Goal: Subscribe to service/newsletter

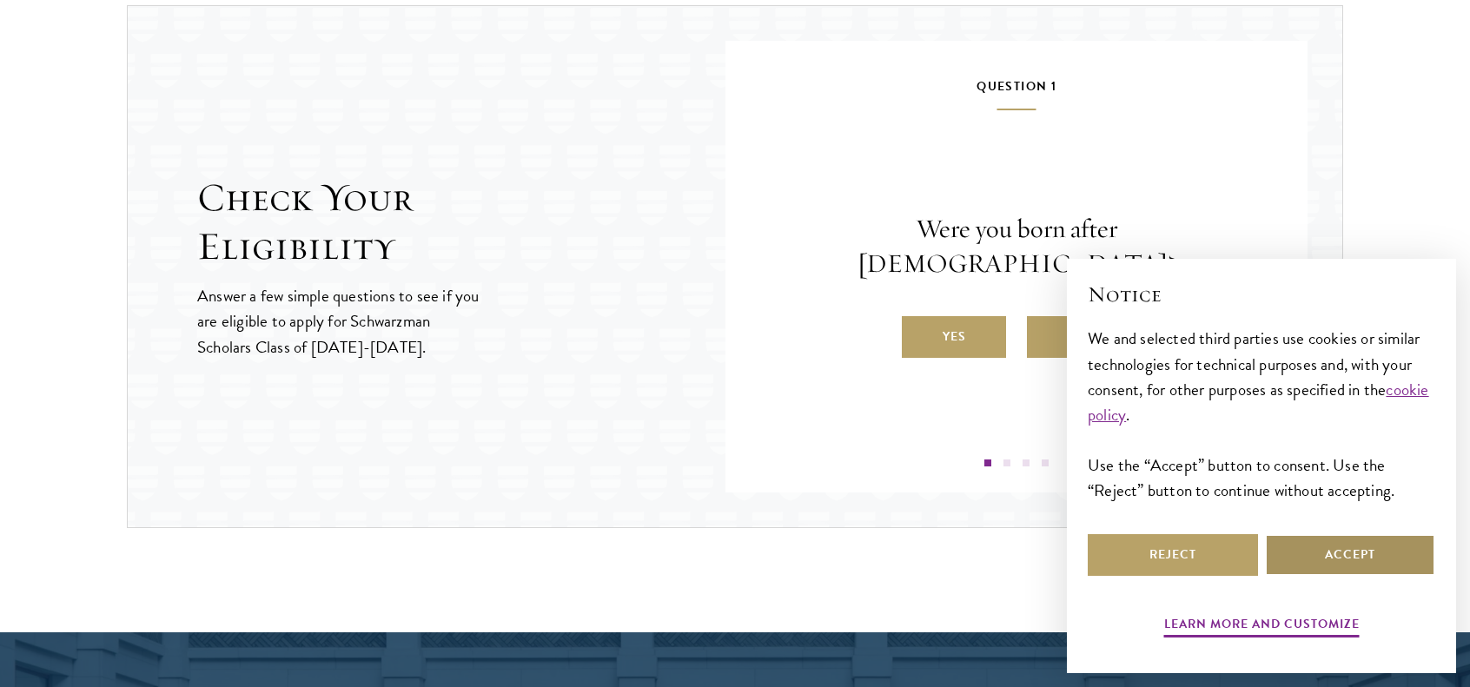
click at [1308, 557] on button "Accept" at bounding box center [1350, 555] width 170 height 42
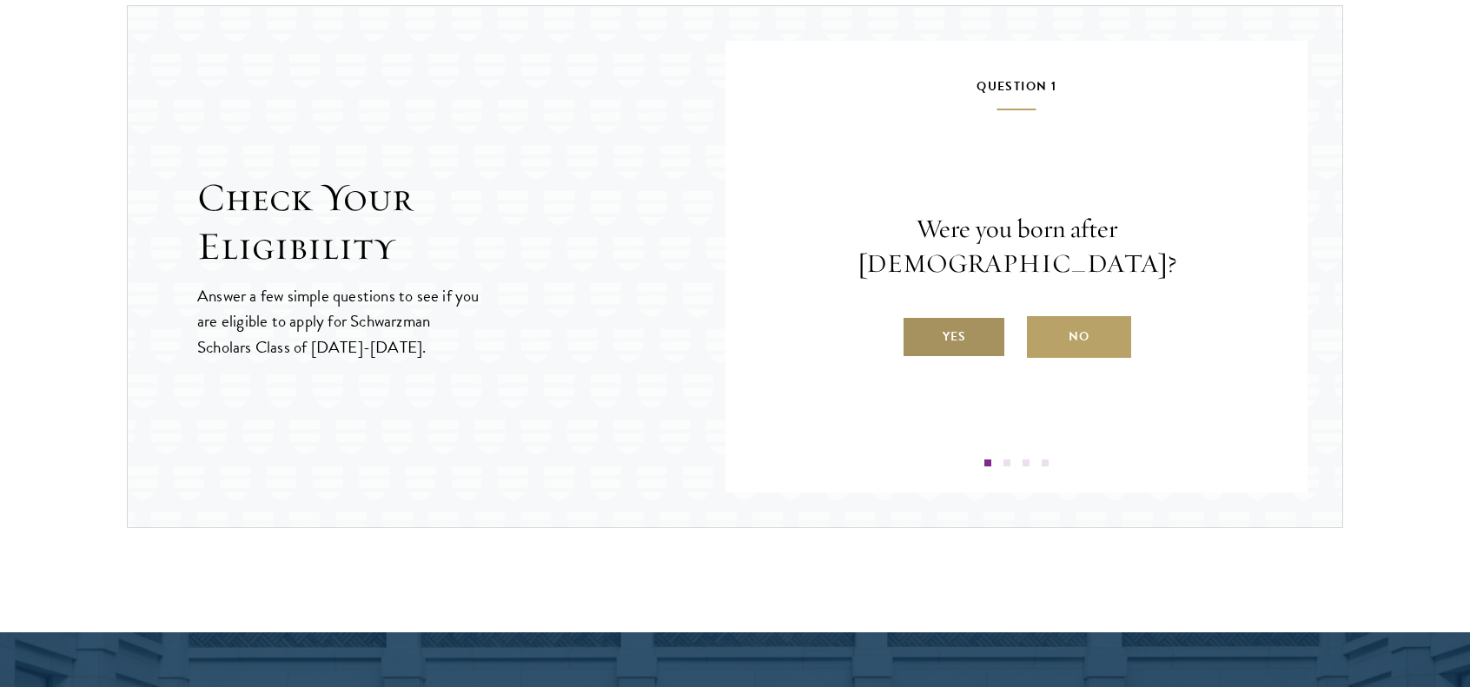
click at [970, 316] on label "Yes" at bounding box center [954, 337] width 104 height 42
click at [918, 318] on input "Yes" at bounding box center [910, 326] width 16 height 16
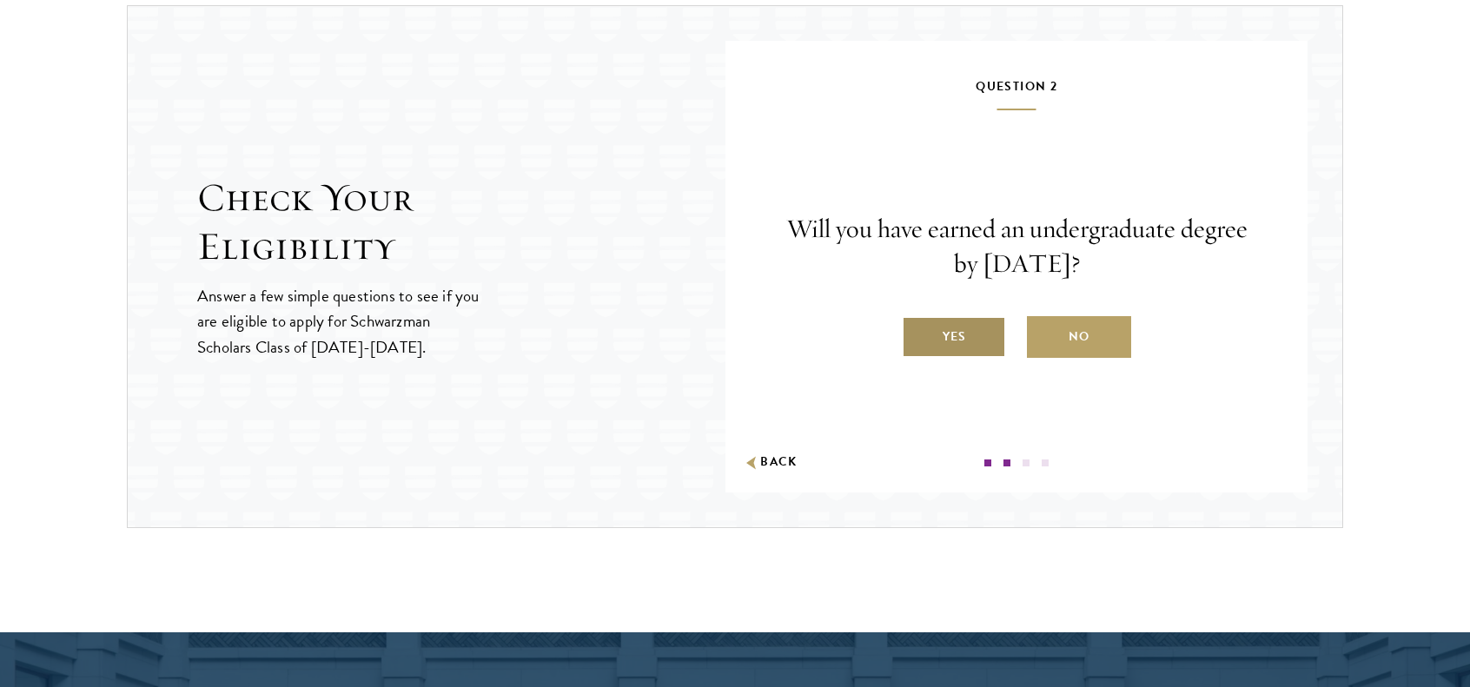
click at [990, 333] on label "Yes" at bounding box center [954, 337] width 104 height 42
click at [918, 333] on input "Yes" at bounding box center [910, 326] width 16 height 16
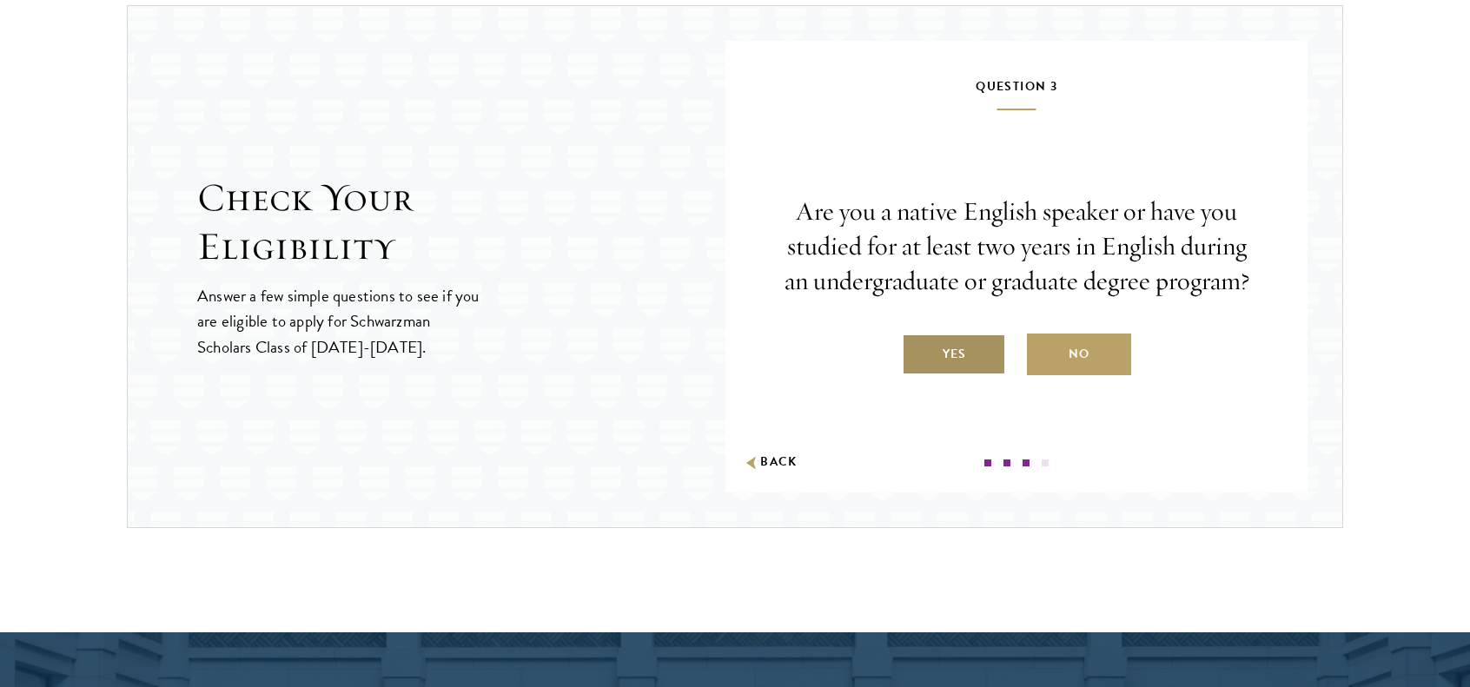
click at [951, 361] on label "Yes" at bounding box center [954, 355] width 104 height 42
click at [918, 351] on input "Yes" at bounding box center [910, 343] width 16 height 16
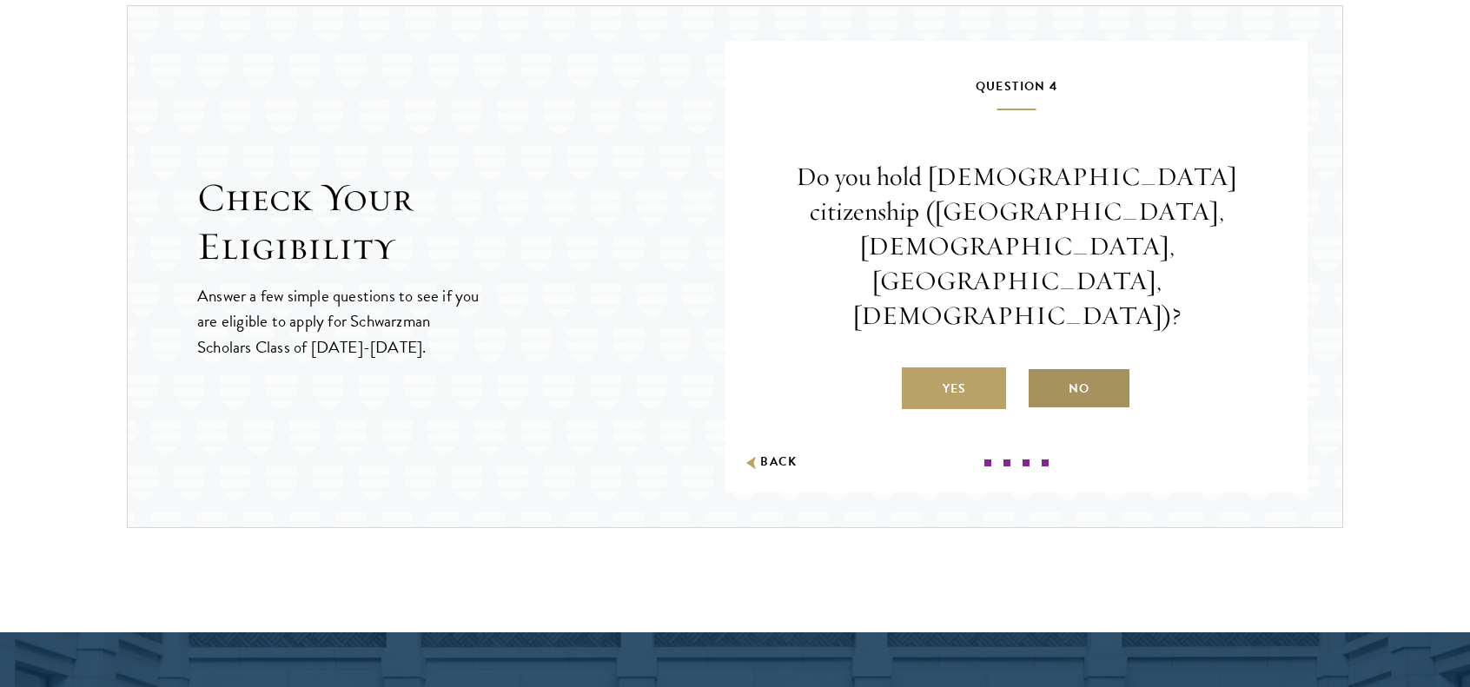
click at [1077, 368] on label "No" at bounding box center [1079, 389] width 104 height 42
click at [1043, 370] on input "No" at bounding box center [1035, 378] width 16 height 16
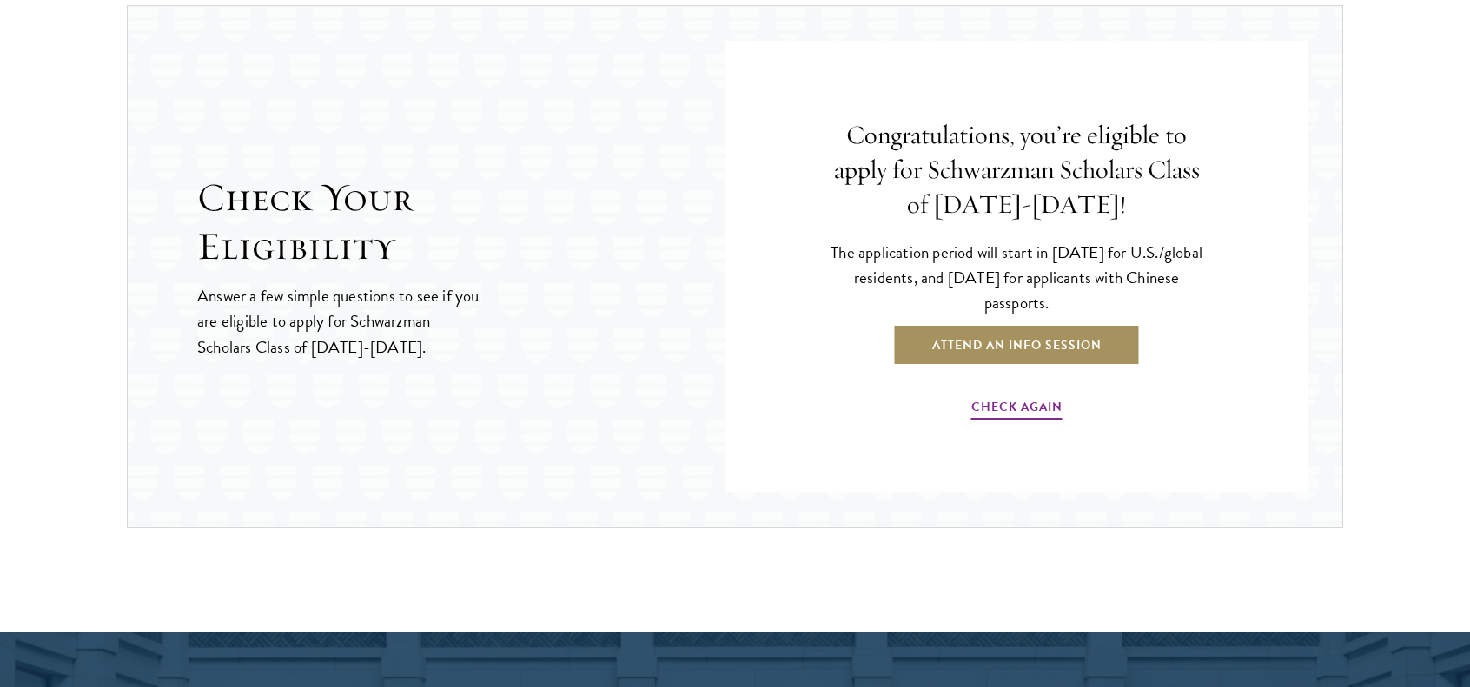
click at [1077, 335] on link "Attend an Info Session" at bounding box center [1017, 345] width 248 height 42
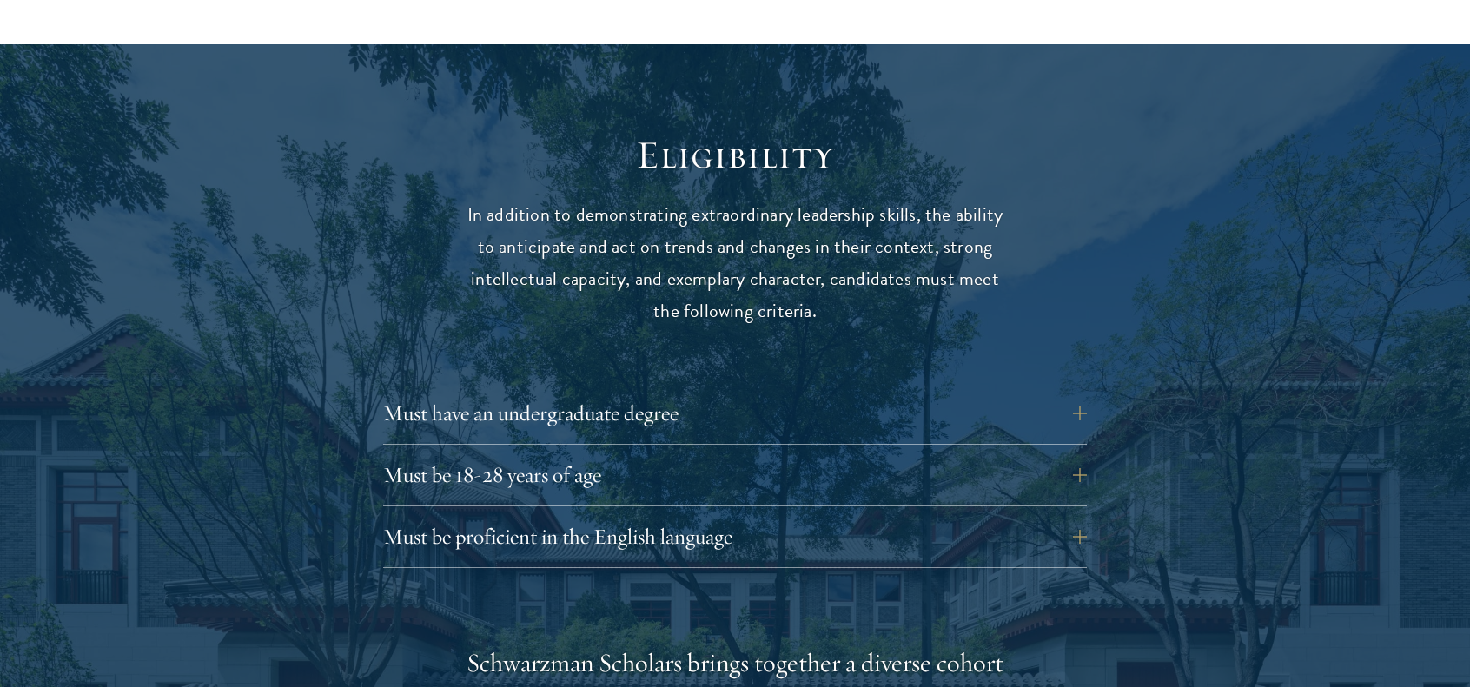
scroll to position [2259, 0]
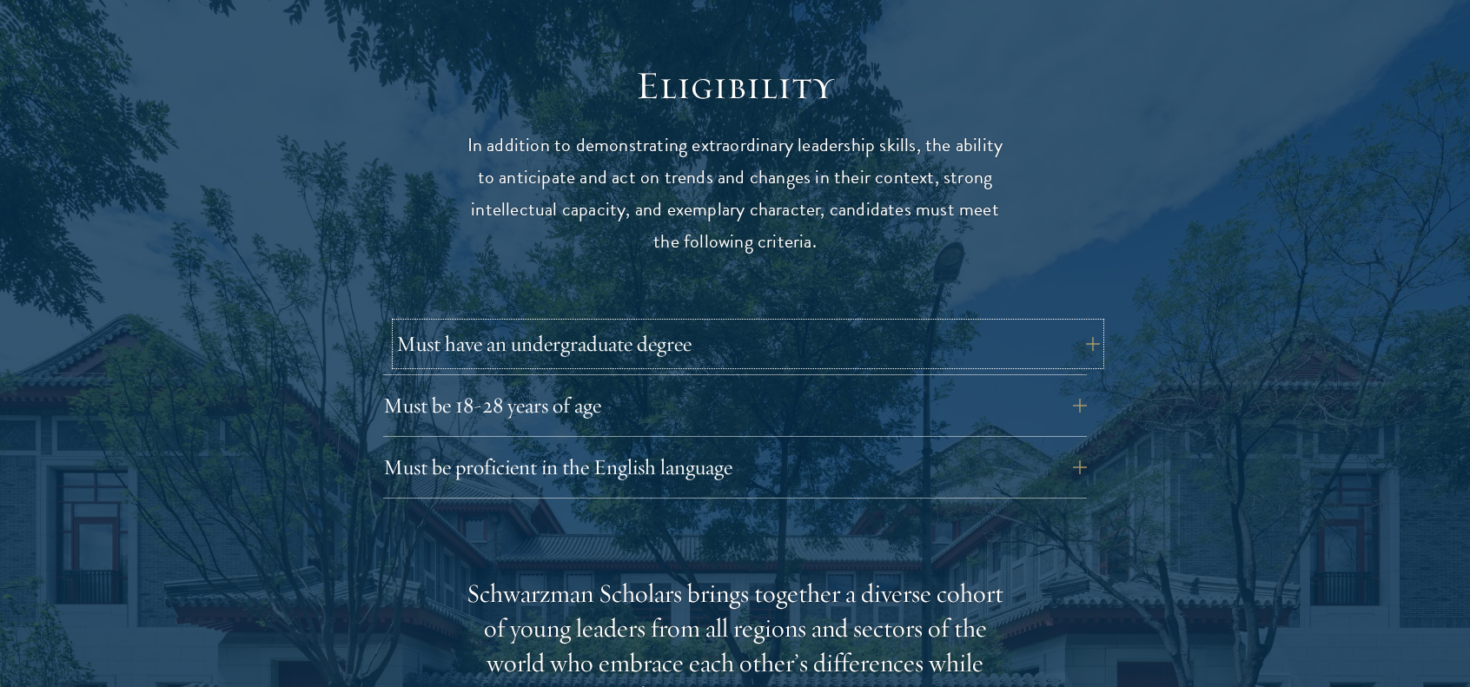
click at [1090, 323] on button "Must have an undergraduate degree" at bounding box center [748, 344] width 704 height 42
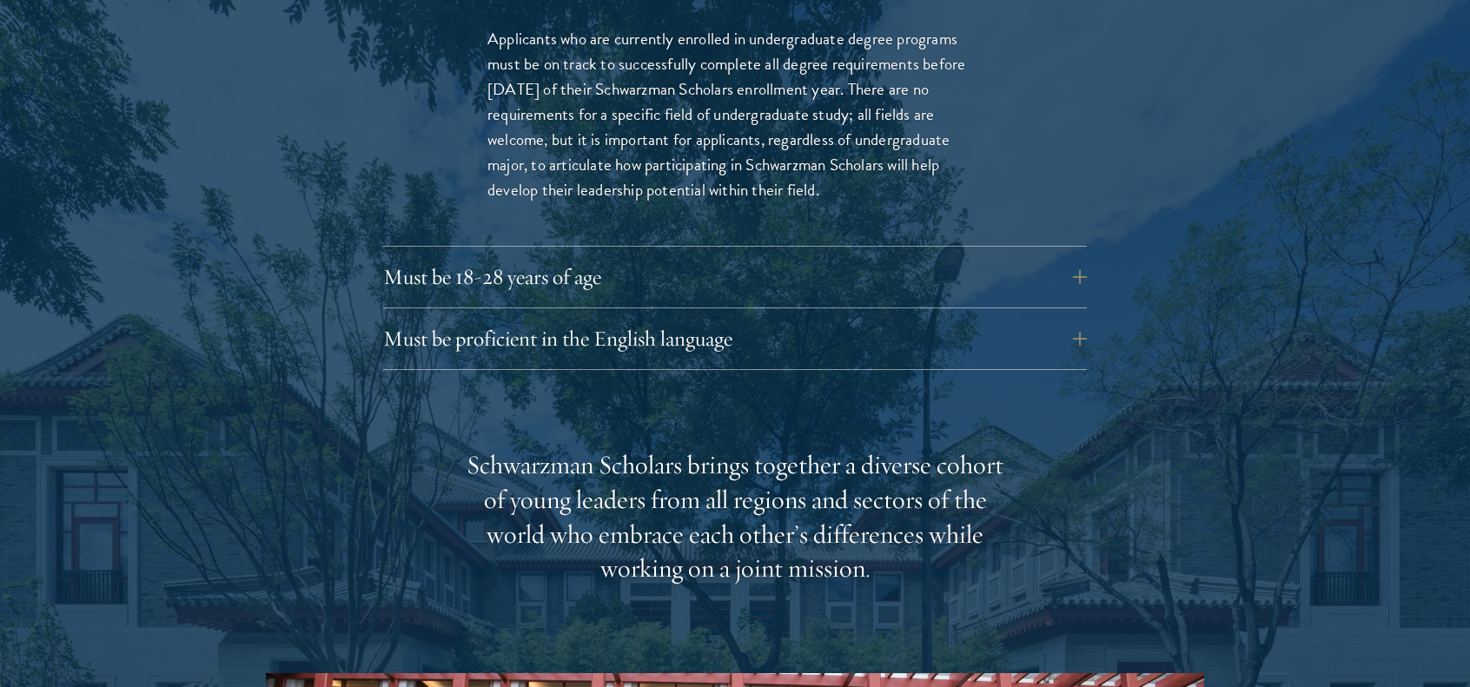
scroll to position [2746, 0]
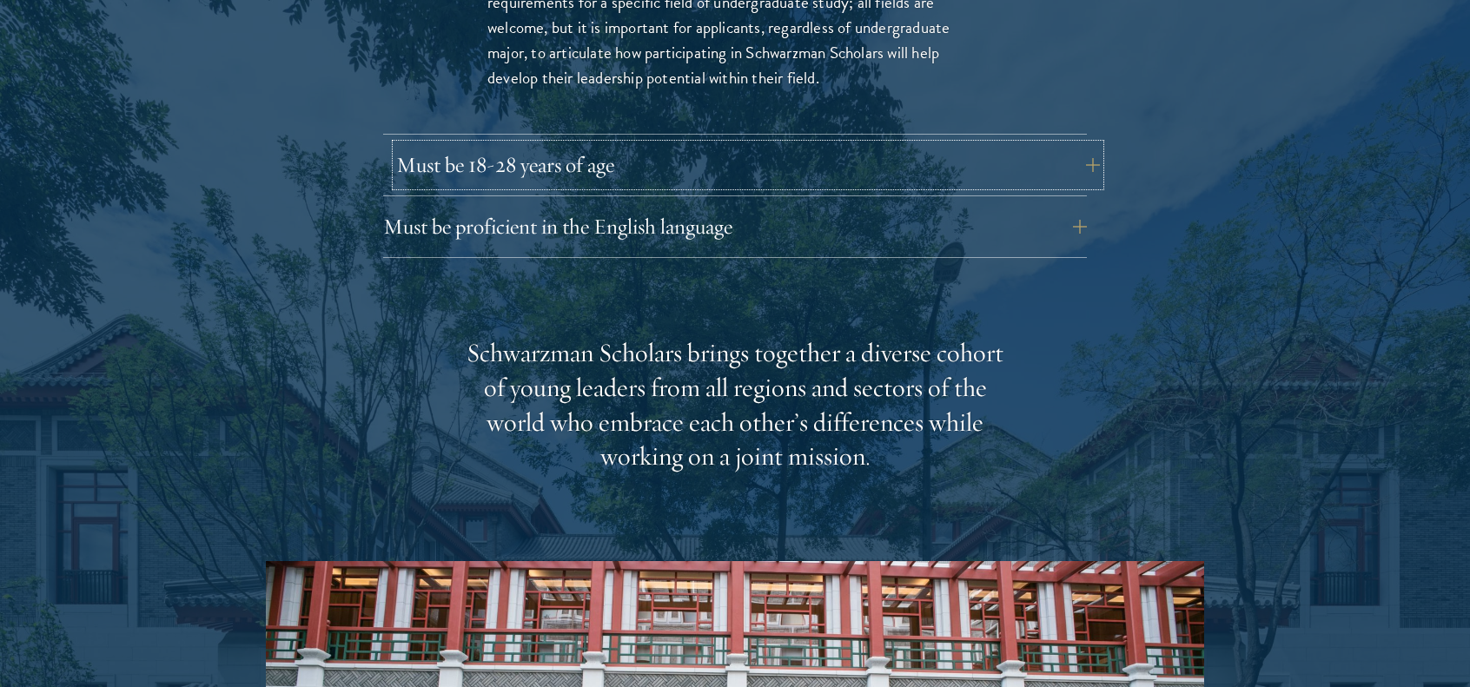
click at [1084, 144] on button "Must be 18-28 years of age" at bounding box center [748, 165] width 704 height 42
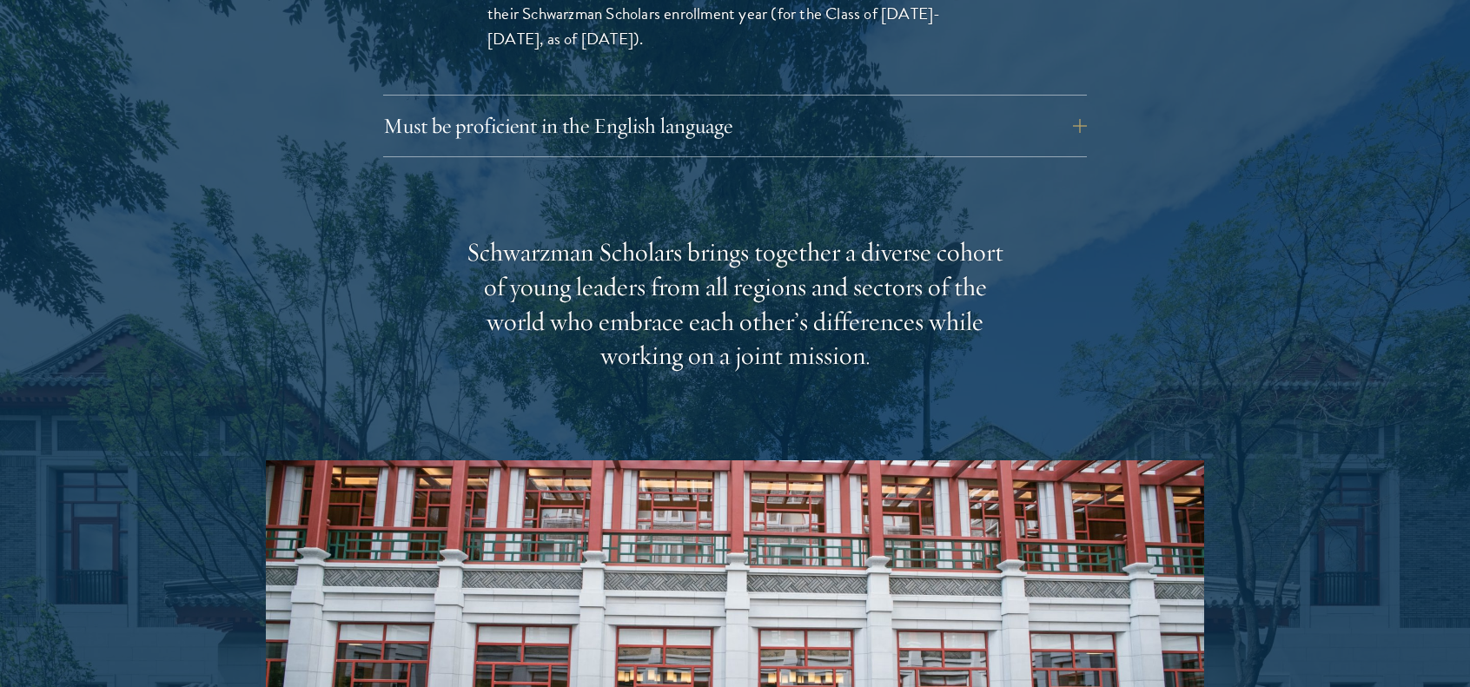
click at [1190, 183] on div "Eligibility In addition to demonstrating extraordinary leadership skills, the a…" at bounding box center [735, 276] width 938 height 1403
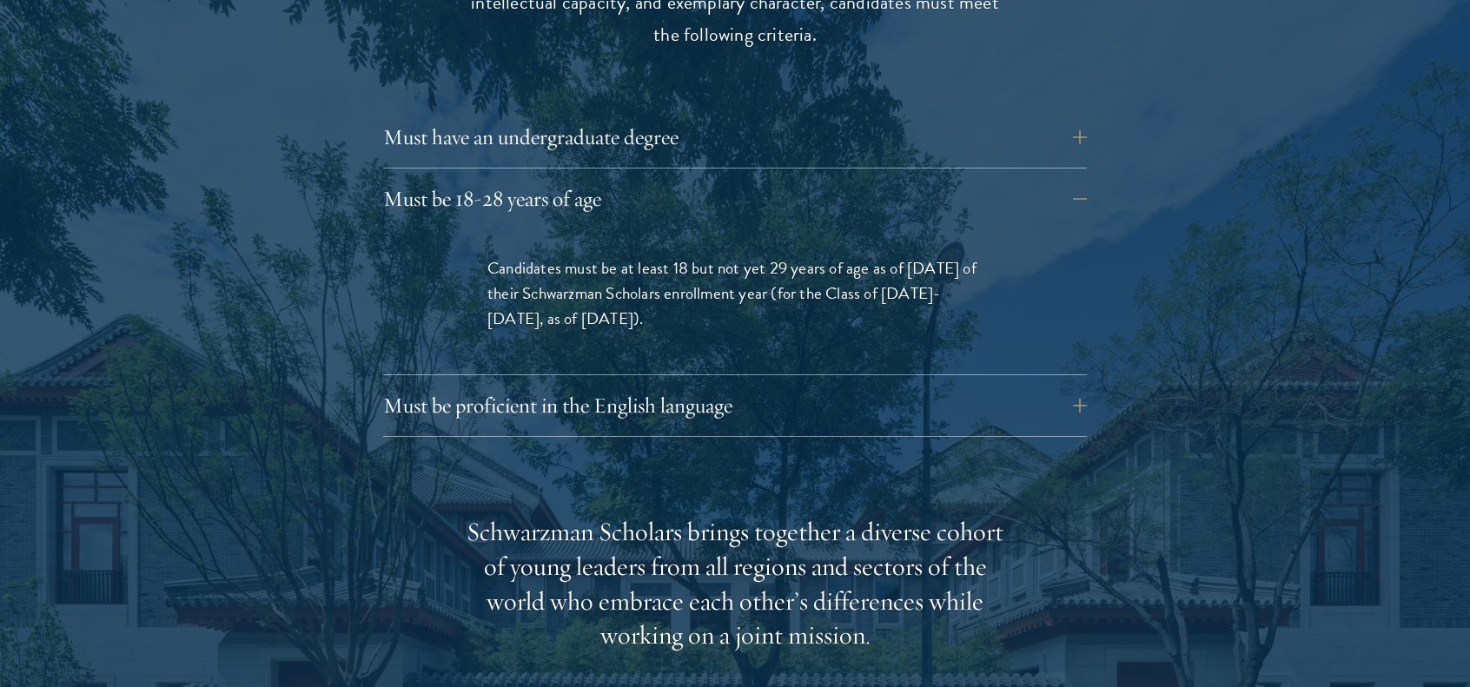
scroll to position [2468, 0]
click at [1071, 383] on button "Must be proficient in the English language" at bounding box center [748, 404] width 704 height 42
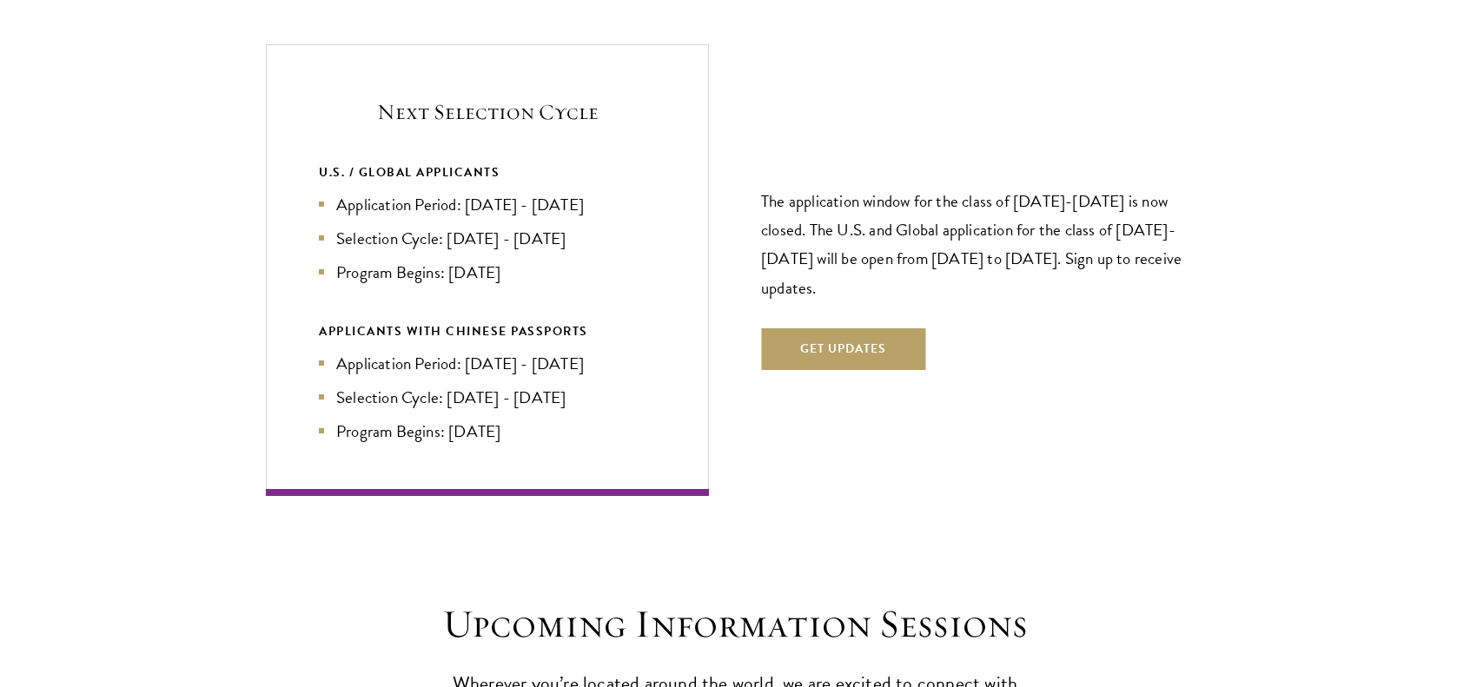
scroll to position [4206, 0]
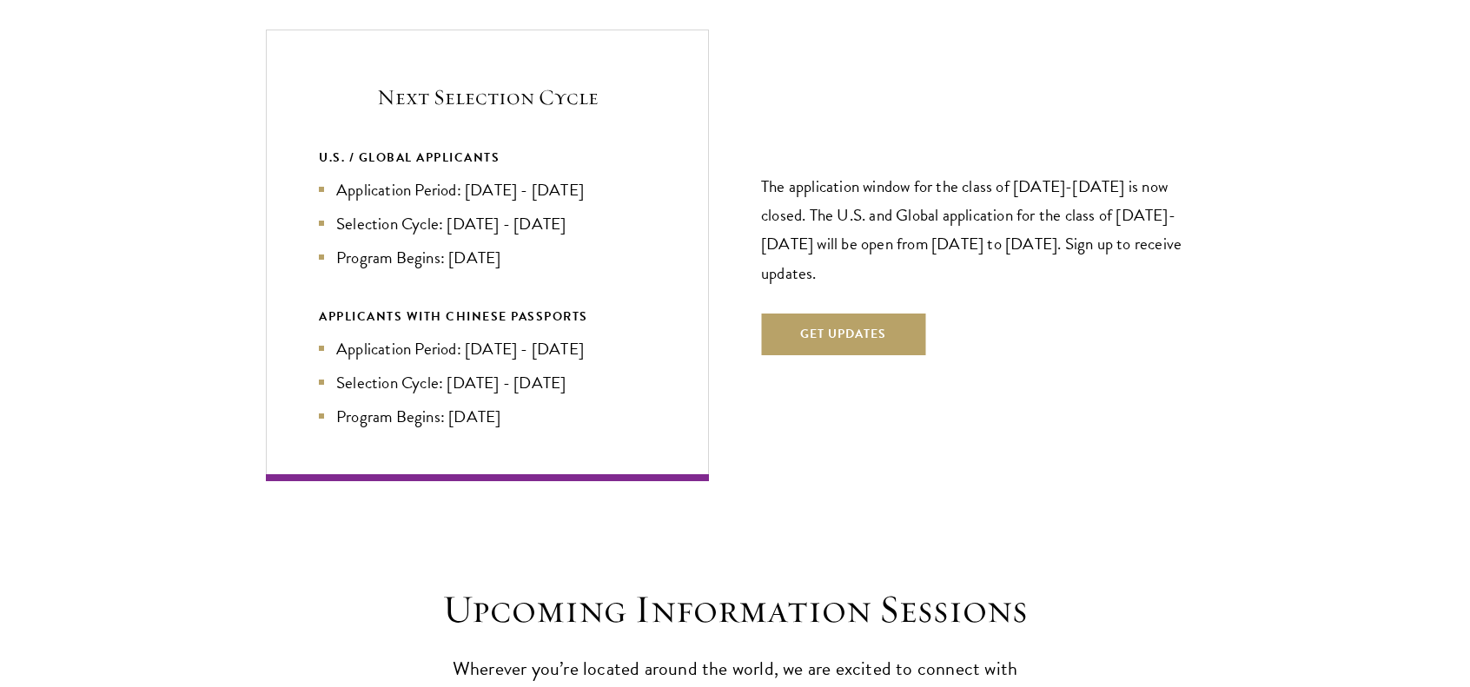
click at [1183, 428] on div "Next Selection Cycle U.S. / GLOBAL APPLICANTS Application Period: [DATE] - [DAT…" at bounding box center [735, 255] width 938 height 451
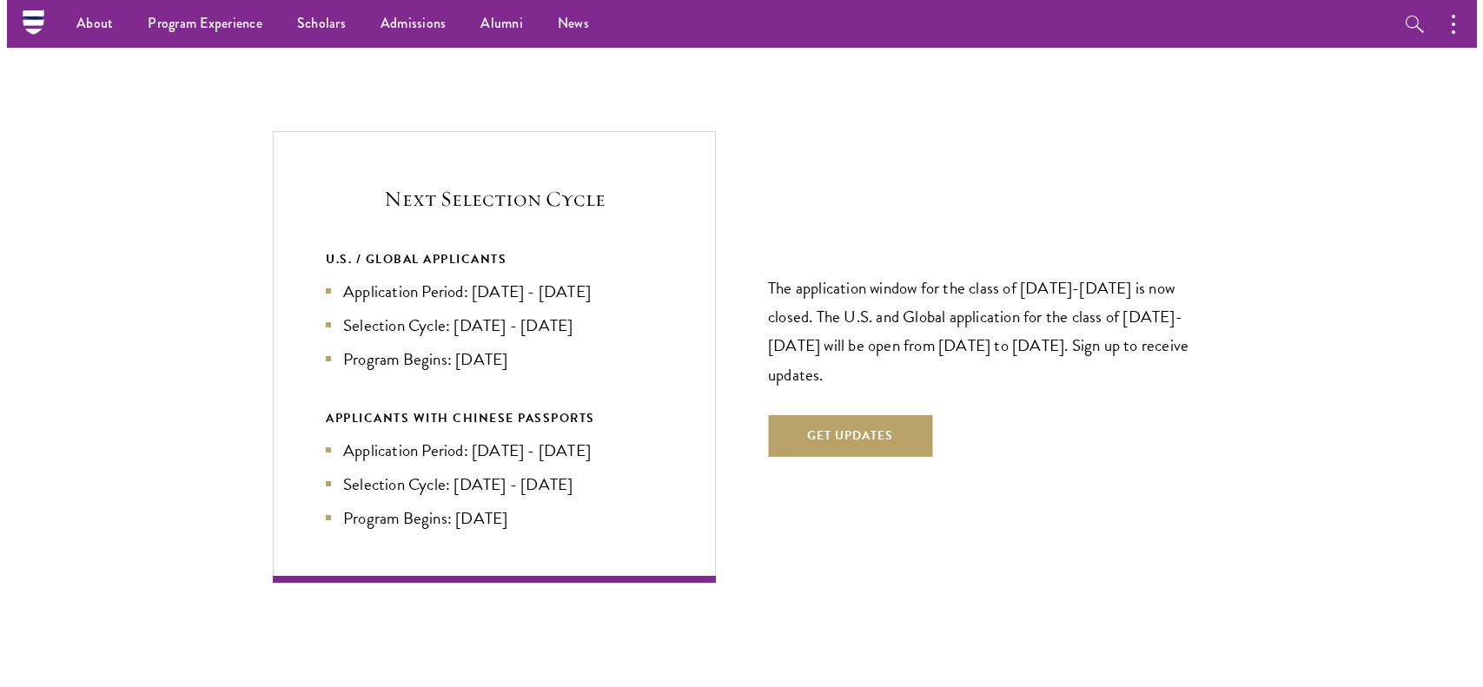
scroll to position [4101, 0]
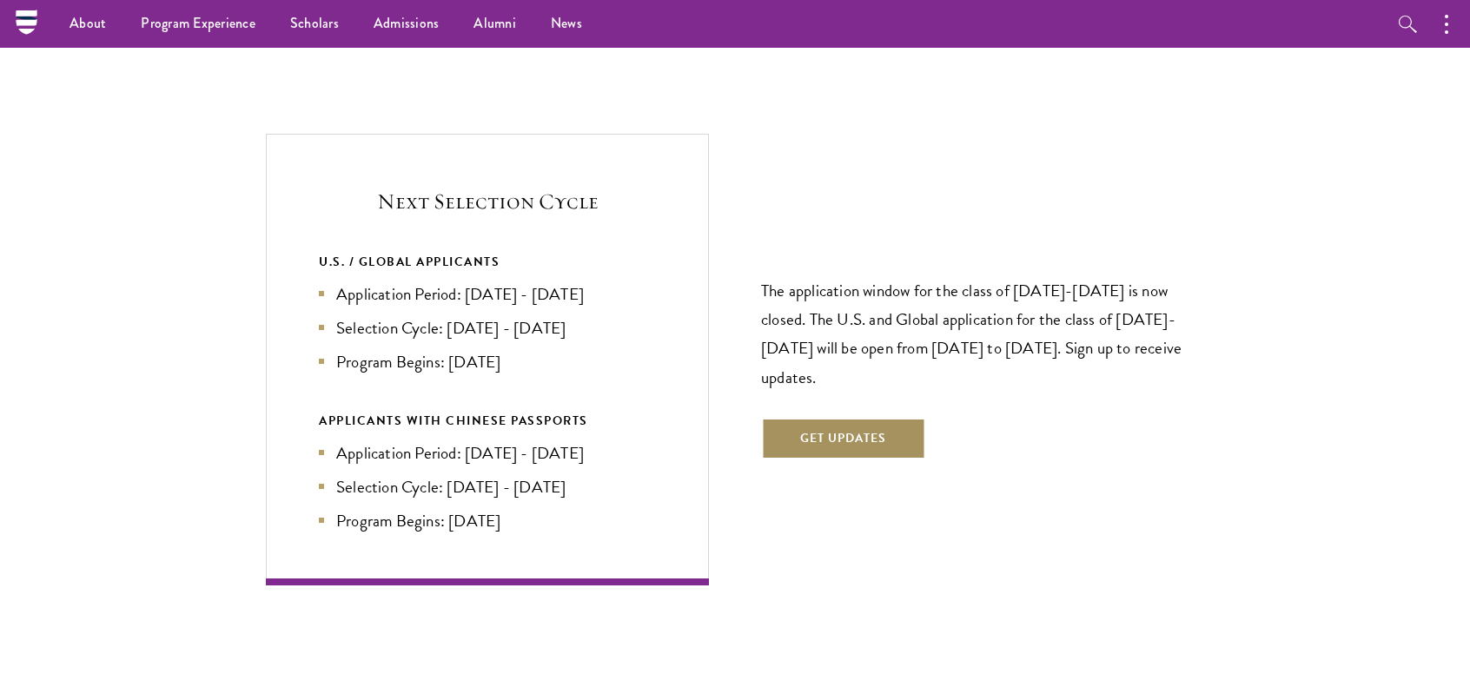
click at [785, 418] on button "Get Updates" at bounding box center [843, 439] width 164 height 42
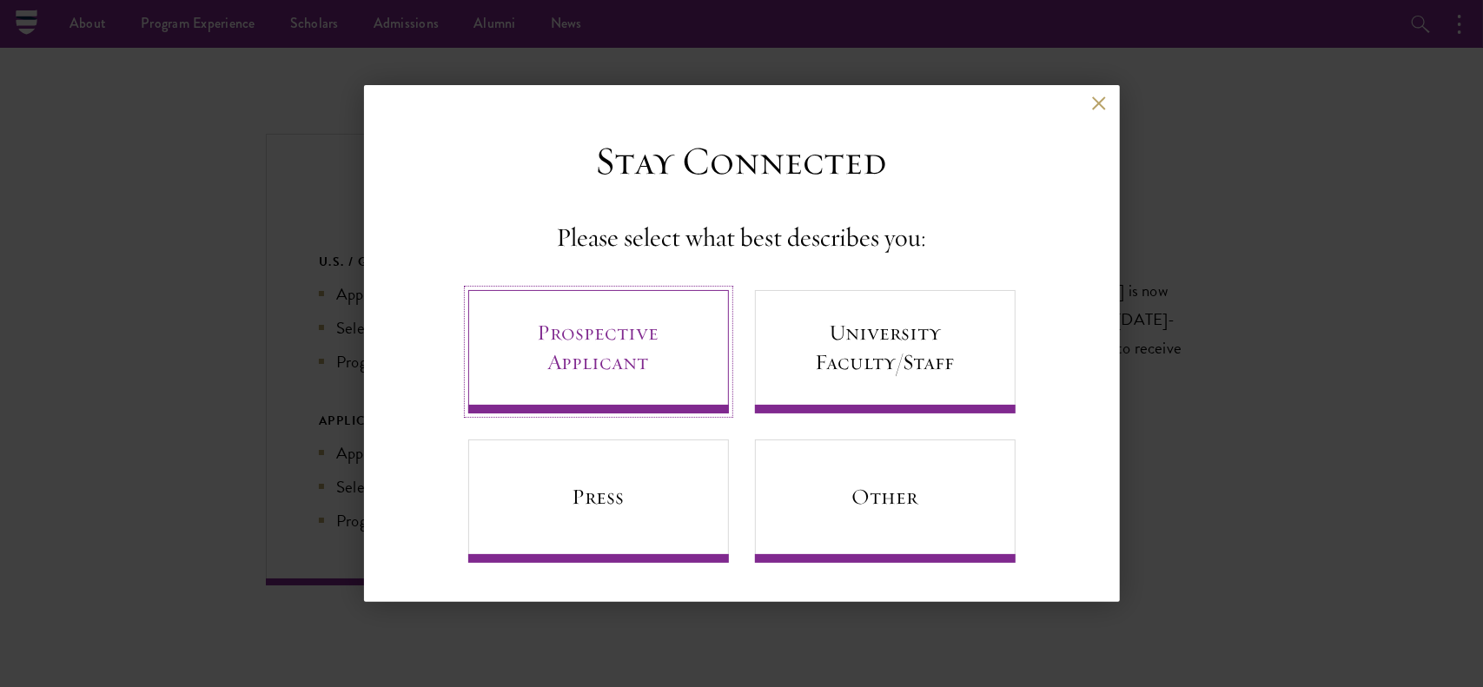
click at [660, 343] on link "Prospective Applicant" at bounding box center [598, 351] width 261 height 123
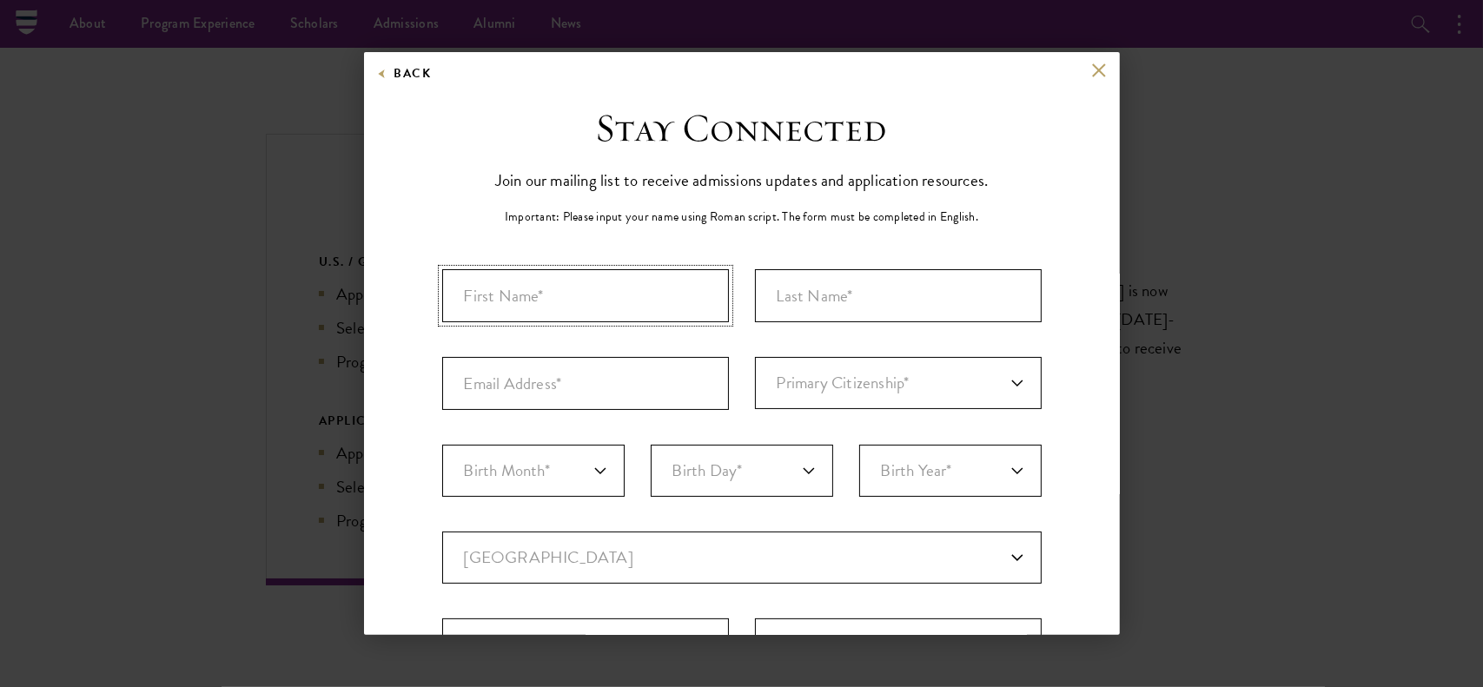
click at [657, 297] on input "First Name*" at bounding box center [585, 295] width 287 height 53
type input "[PERSON_NAME]"
type input "Hodhera"
select select "CM"
type input "Yaounde"
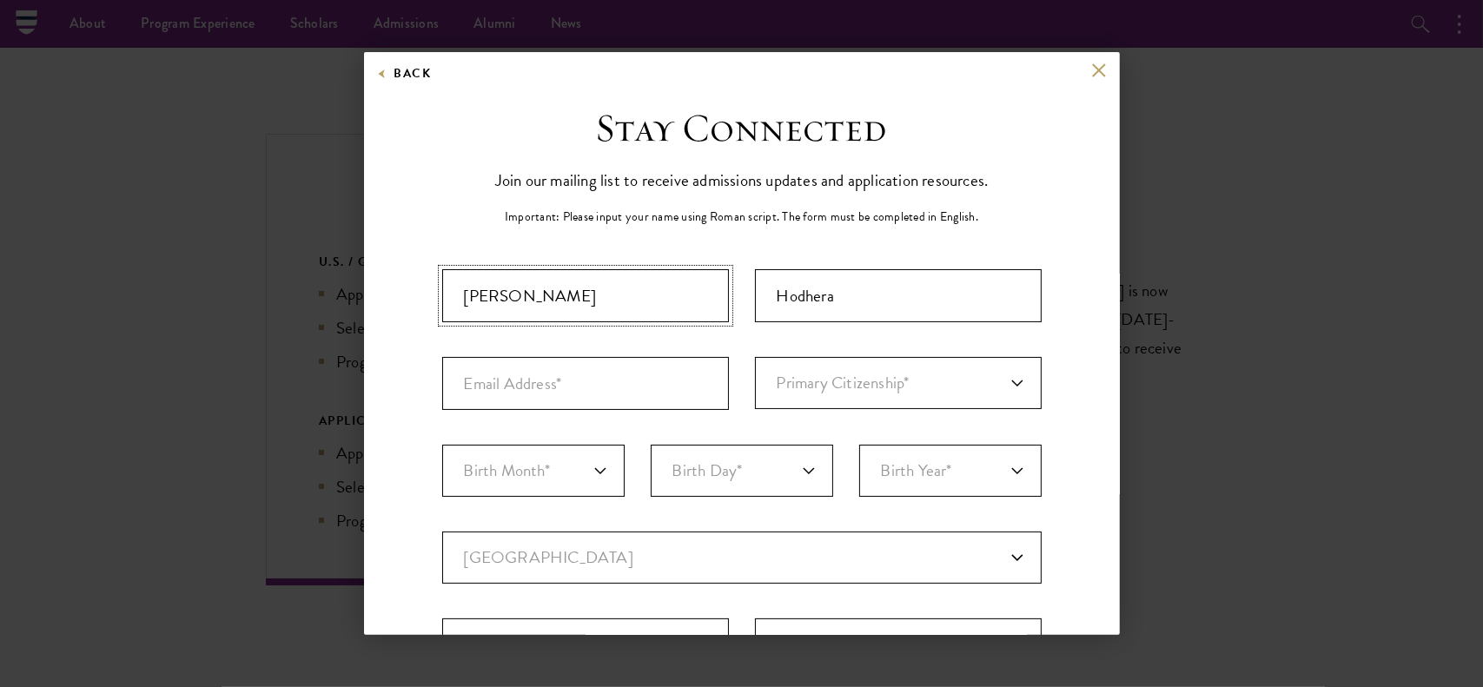
select select
click at [620, 376] on input "Email Address*" at bounding box center [585, 383] width 287 height 53
type input "[EMAIL_ADDRESS][DOMAIN_NAME]"
click at [772, 386] on select "Primary Citizenship* [GEOGRAPHIC_DATA] [DEMOGRAPHIC_DATA] [DEMOGRAPHIC_DATA] [D…" at bounding box center [898, 383] width 287 height 52
select select "ZI"
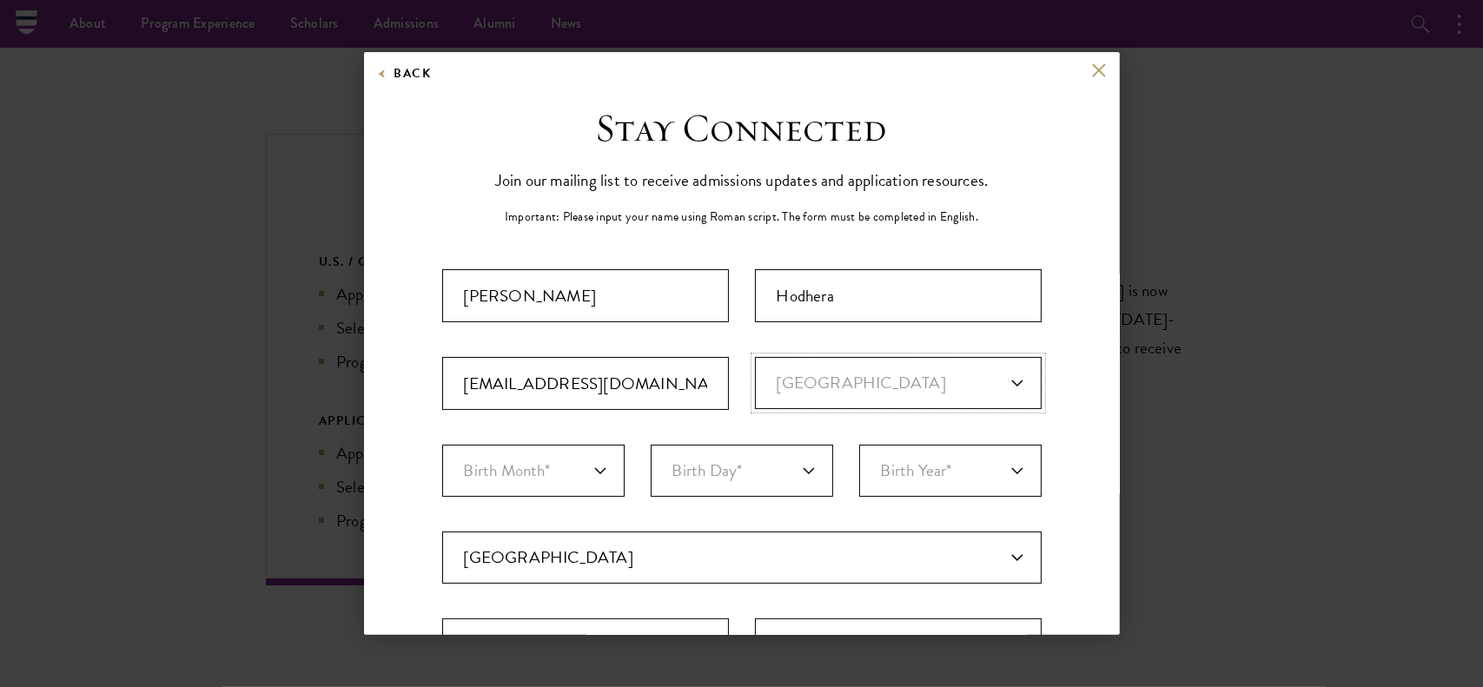
click at [755, 357] on select "Primary Citizenship* [GEOGRAPHIC_DATA] [DEMOGRAPHIC_DATA] [DEMOGRAPHIC_DATA] [D…" at bounding box center [898, 383] width 287 height 52
click at [521, 487] on select "Birth Month* January February March April May June July August September Octobe…" at bounding box center [533, 471] width 182 height 52
select select "12"
click at [442, 445] on select "Birth Month* January February March April May June July August September Octobe…" at bounding box center [533, 471] width 182 height 52
click at [713, 482] on select "Birth Day* 1 2 3 4 5 6 7 8 9 10 11 12 13 14 15 16 17 18 19 20 21 22 23 24 25 26…" at bounding box center [742, 471] width 182 height 52
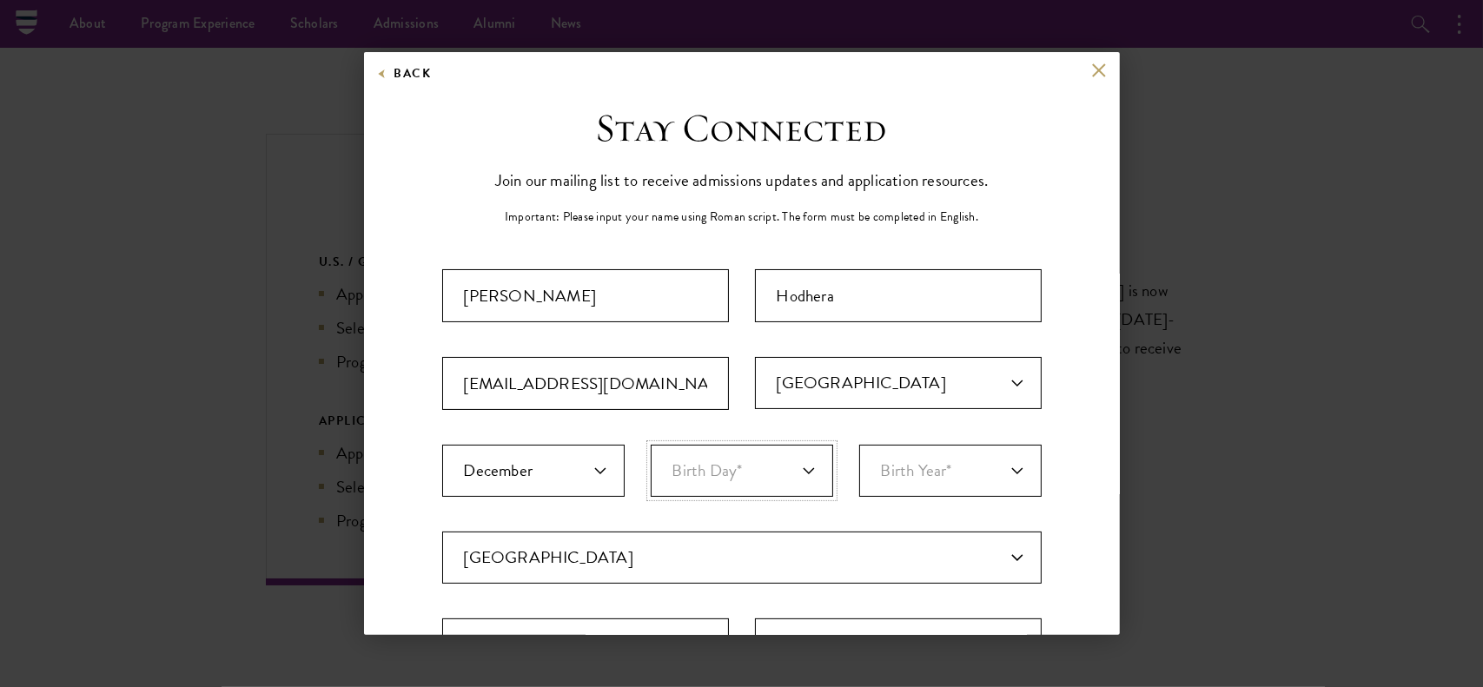
select select "19"
click at [651, 445] on select "Birth Day* 1 2 3 4 5 6 7 8 9 10 11 12 13 14 15 16 17 18 19 20 21 22 23 24 25 26…" at bounding box center [742, 471] width 182 height 52
click at [923, 460] on select "Birth Year* [DEMOGRAPHIC_DATA] [DEMOGRAPHIC_DATA] [DEMOGRAPHIC_DATA] [DEMOGRAPH…" at bounding box center [950, 471] width 182 height 52
select select "1998"
click at [859, 445] on select "Birth Year* [DEMOGRAPHIC_DATA] [DEMOGRAPHIC_DATA] [DEMOGRAPHIC_DATA] [DEMOGRAPH…" at bounding box center [950, 471] width 182 height 52
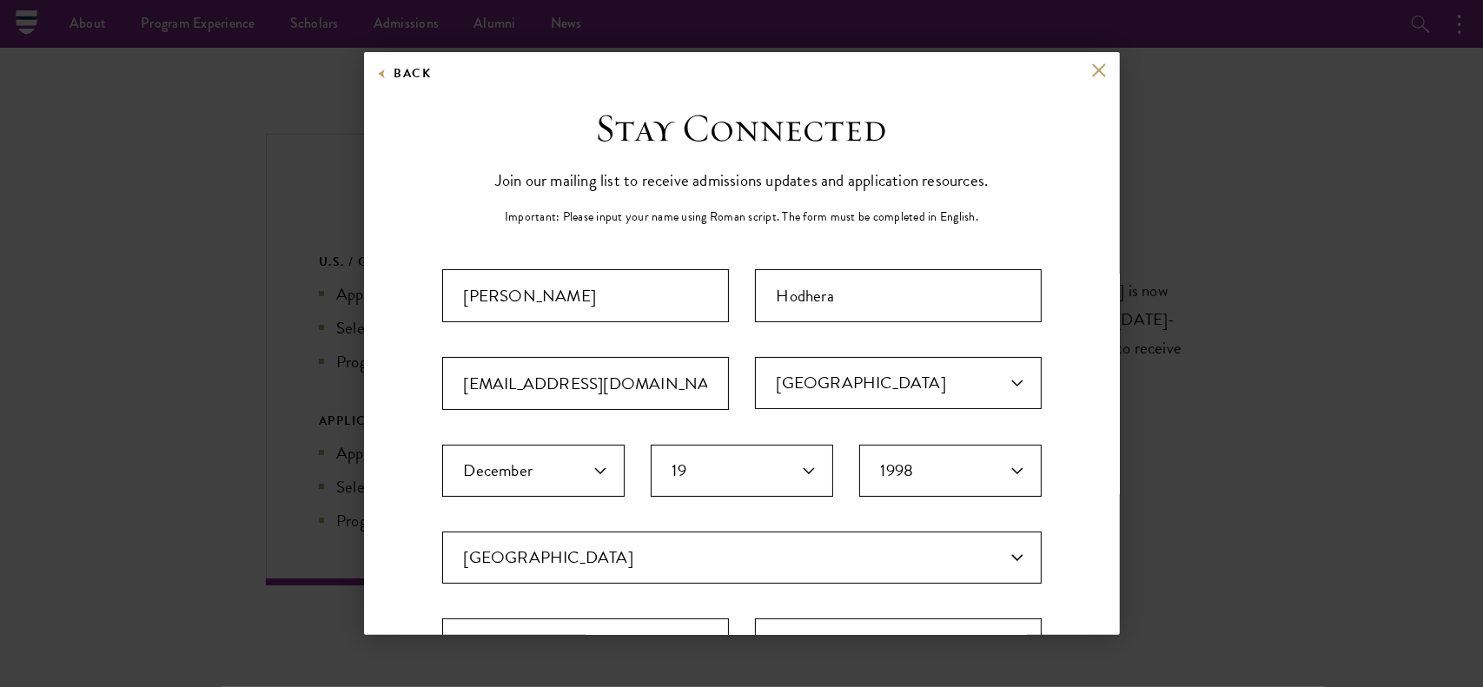
click at [420, 527] on div "Stay Connected Please select what best describes you: Prospective Applicant Uni…" at bounding box center [742, 597] width 756 height 986
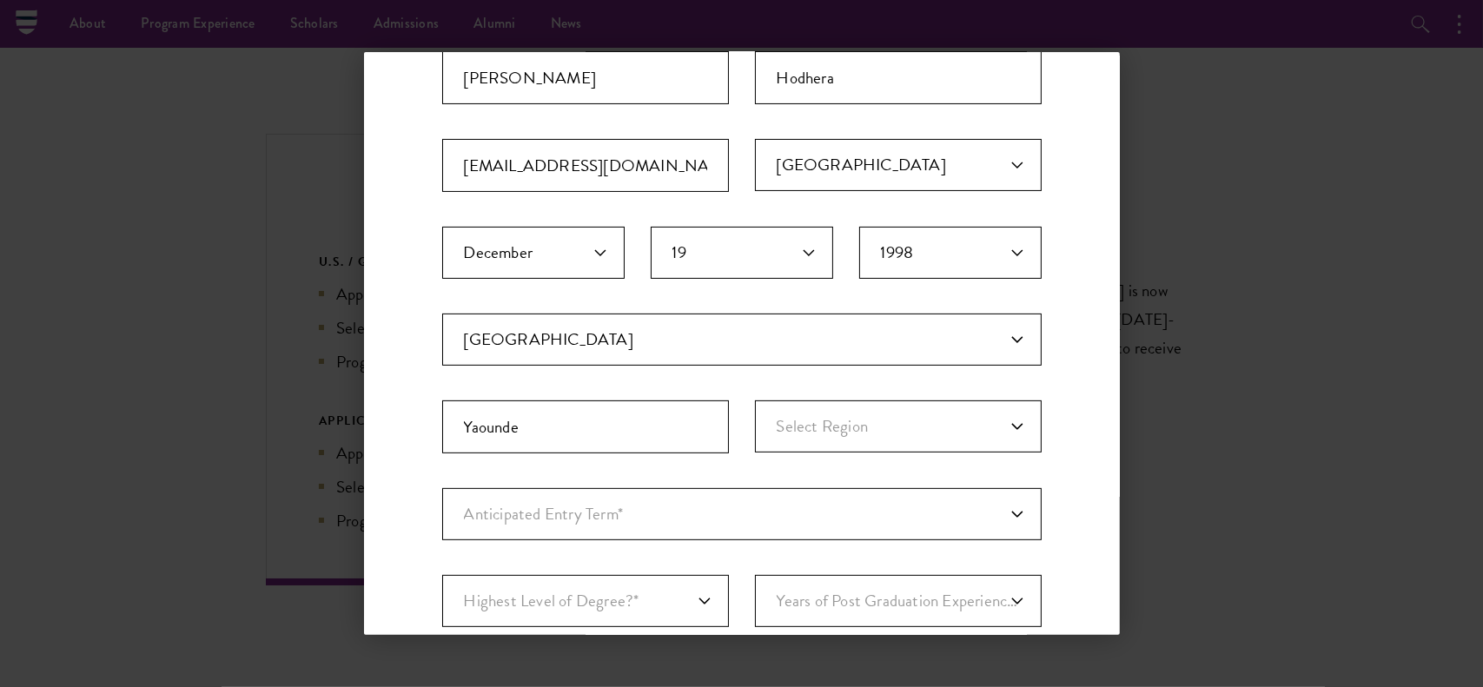
scroll to position [243, 0]
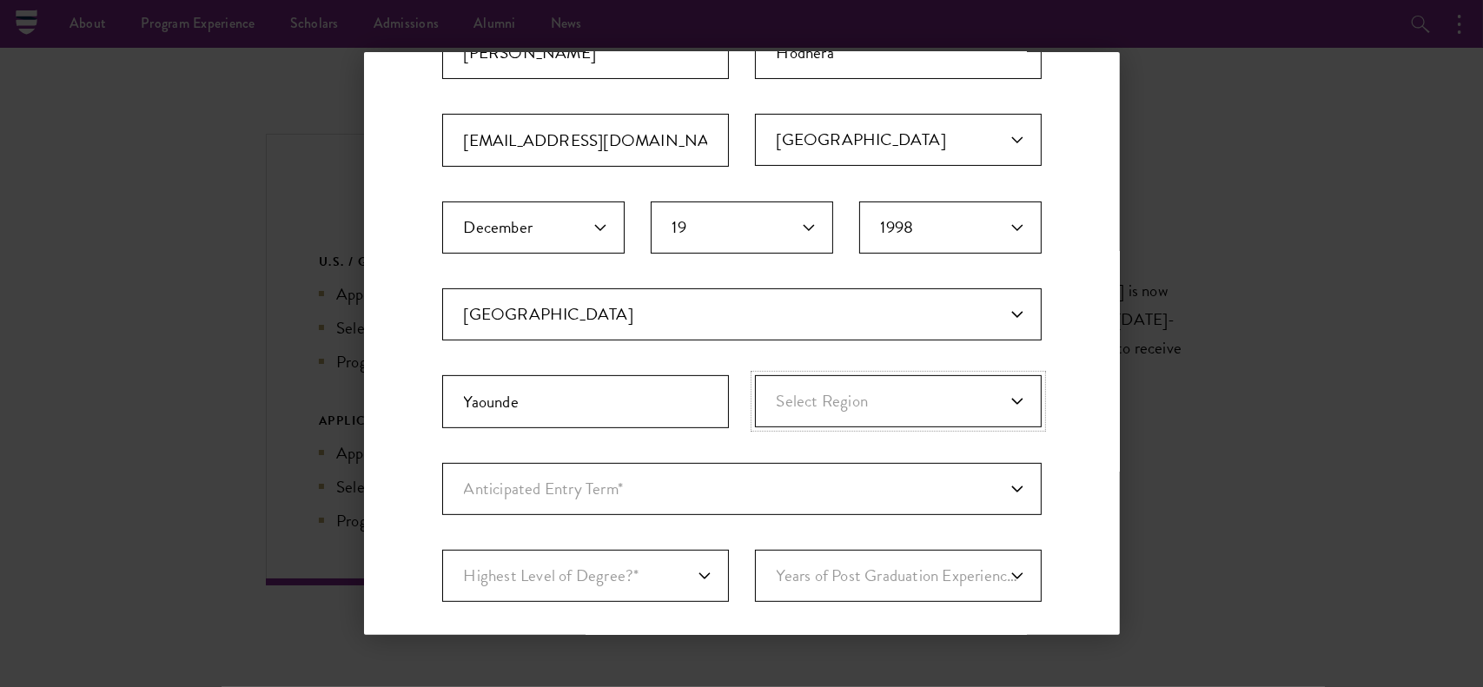
click at [842, 394] on select "Select Region [GEOGRAPHIC_DATA] [GEOGRAPHIC_DATA] [GEOGRAPHIC_DATA]" at bounding box center [898, 401] width 287 height 52
select select "Centre"
click at [755, 375] on select "Select Region [GEOGRAPHIC_DATA] [GEOGRAPHIC_DATA] [GEOGRAPHIC_DATA]" at bounding box center [898, 401] width 287 height 52
click at [542, 420] on input "Yaounde" at bounding box center [585, 401] width 287 height 53
click at [575, 479] on select "Anticipated Entry Term* Just Exploring" at bounding box center [742, 489] width 600 height 52
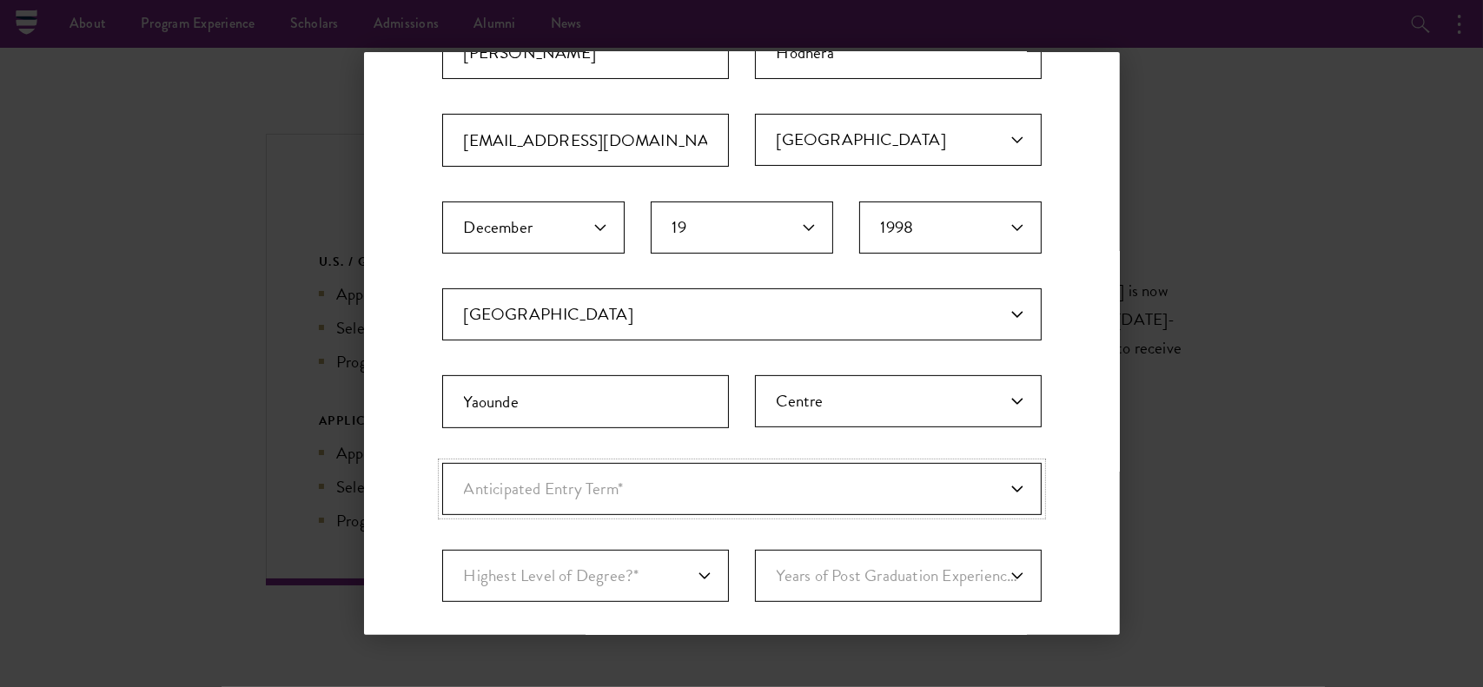
click at [624, 481] on select "Anticipated Entry Term* Just Exploring" at bounding box center [742, 489] width 600 height 52
click at [442, 463] on select "Anticipated Entry Term* Just Exploring" at bounding box center [742, 489] width 600 height 52
click at [636, 497] on select "Anticipated Entry Term* Just Exploring" at bounding box center [742, 489] width 600 height 52
select select "a6790467-ebe7-4045-a56a-66c1cae98076"
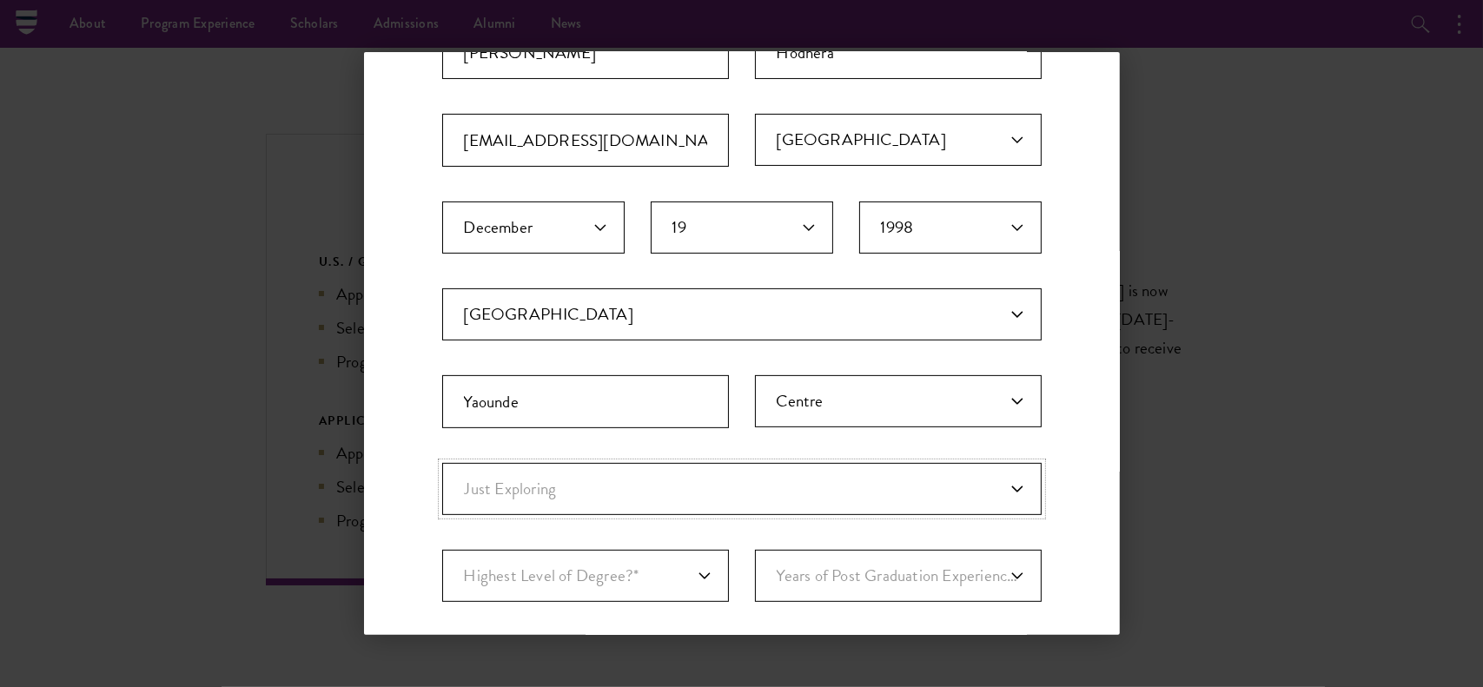
click at [442, 463] on select "Anticipated Entry Term* Just Exploring" at bounding box center [742, 489] width 600 height 52
click at [611, 570] on select "Highest Level of Degree?* PHD Bachelor's Master's Current Undergraduate Student" at bounding box center [585, 576] width 287 height 52
select select "009547fe-3364-4351-8e81-63abea734008"
click at [442, 550] on select "Highest Level of Degree?* PHD Bachelor's Master's Current Undergraduate Student" at bounding box center [585, 576] width 287 height 52
click at [834, 555] on select "Years of Post Graduation Experience?* 1 2 3 4 5 6 7 8 9 10" at bounding box center [898, 576] width 287 height 52
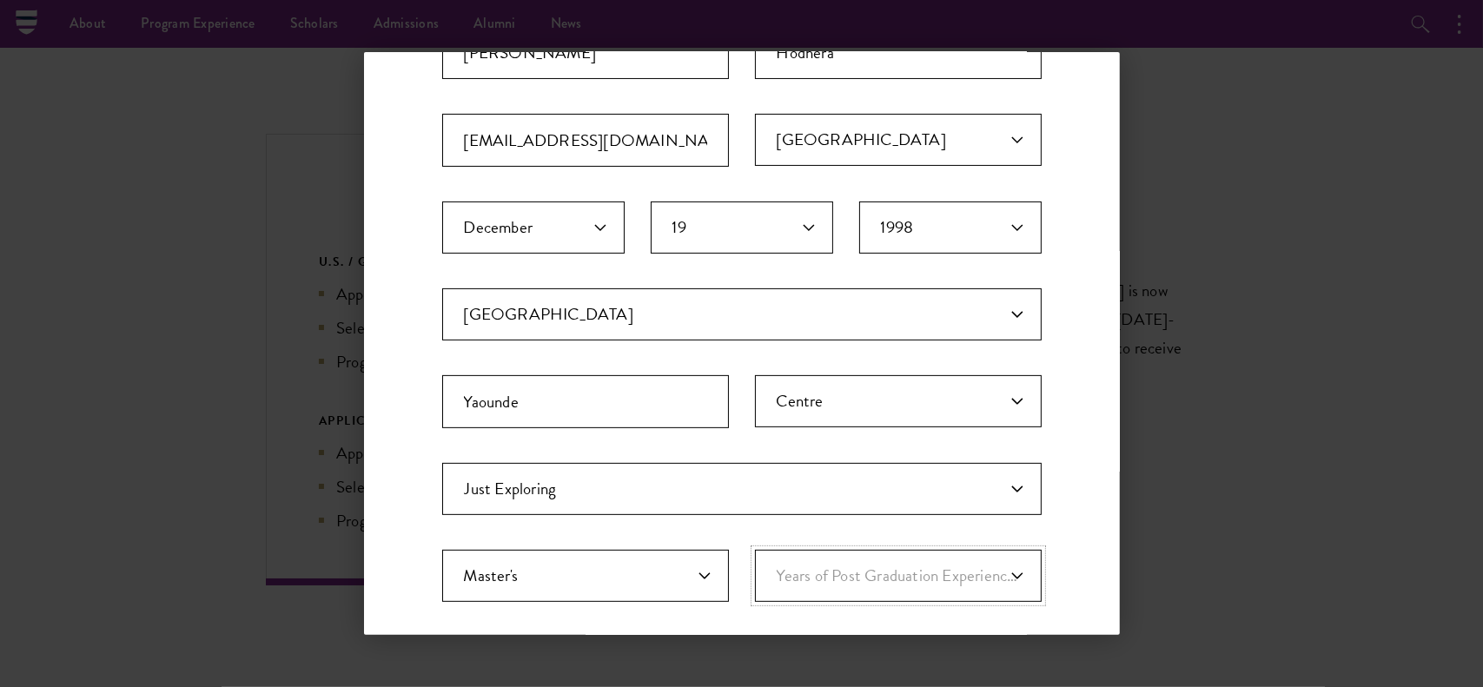
select select "4"
click at [755, 550] on select "Years of Post Graduation Experience?* 1 2 3 4 5 6 7 8 9 10" at bounding box center [898, 576] width 287 height 52
click at [1087, 439] on div "Stay Connected Please select what best describes you: Prospective Applicant Uni…" at bounding box center [742, 354] width 756 height 986
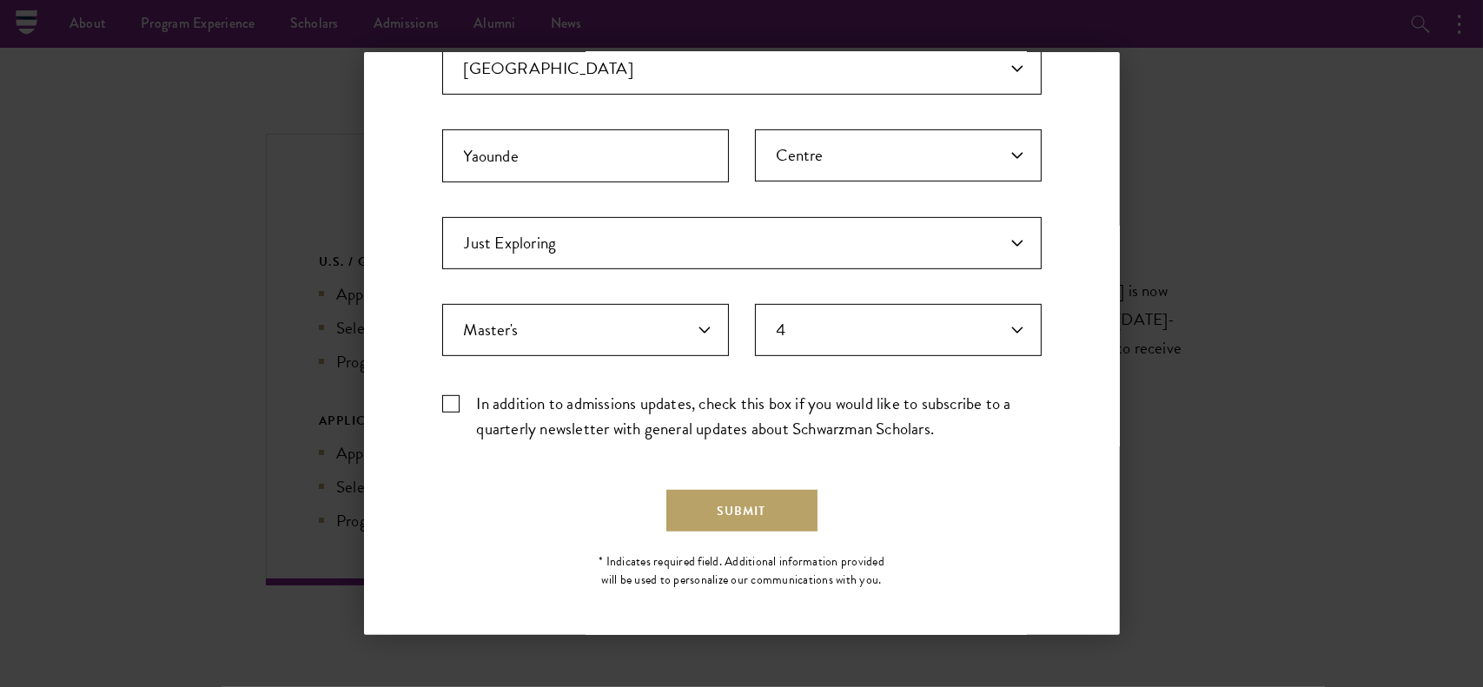
scroll to position [490, 0]
click at [466, 391] on label "In addition to admissions updates, check this box if you would like to subscrib…" at bounding box center [742, 415] width 600 height 50
click at [466, 391] on input "In addition to admissions updates, check this box if you would like to subscrib…" at bounding box center [742, 395] width 600 height 11
checkbox input "true"
click at [717, 499] on button "Submit" at bounding box center [741, 510] width 151 height 42
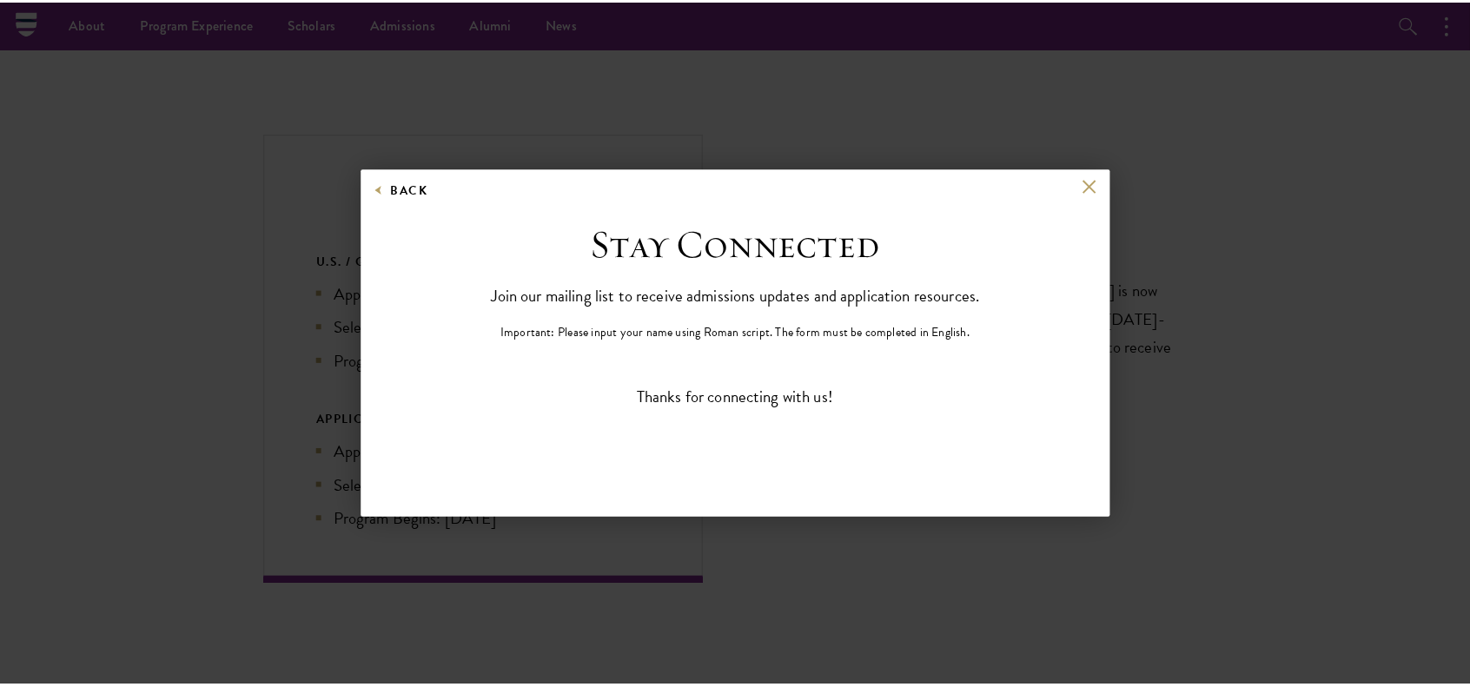
scroll to position [0, 0]
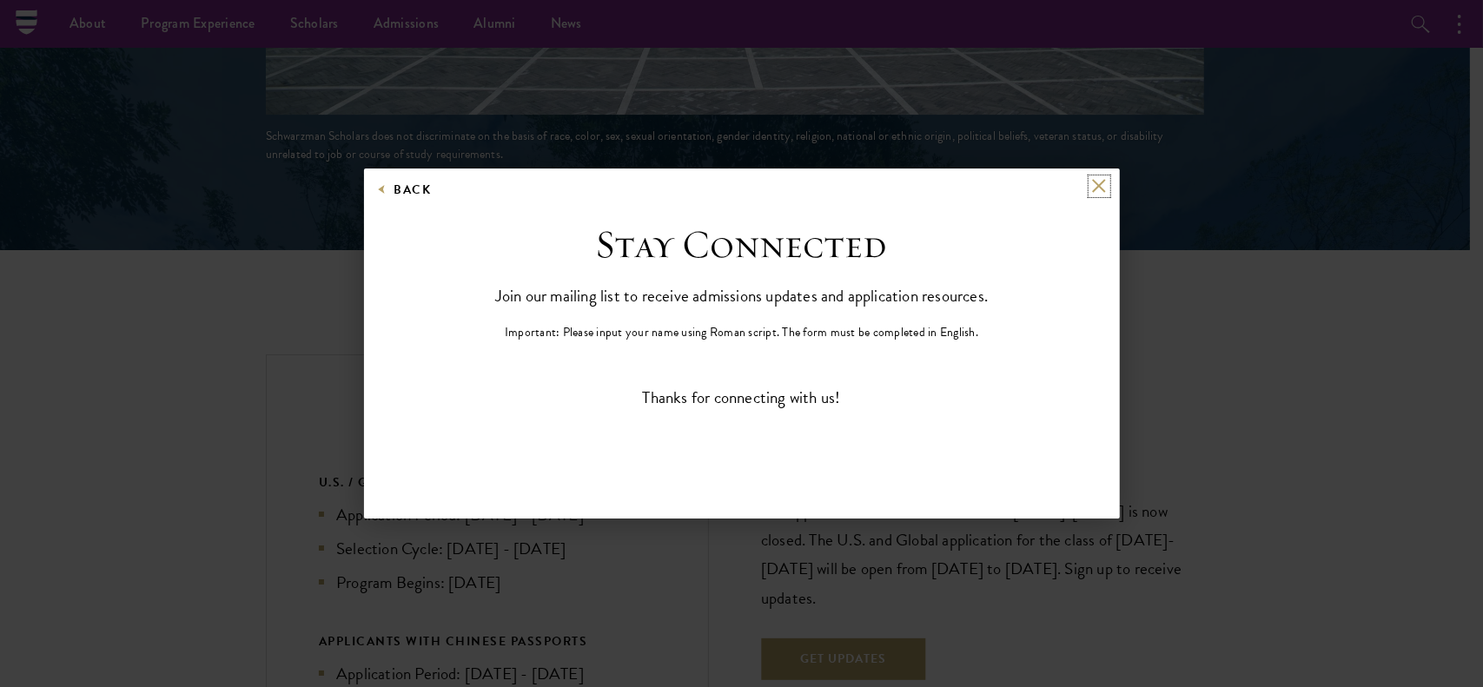
click at [1098, 185] on button at bounding box center [1099, 186] width 15 height 15
